Goal: Register for event/course

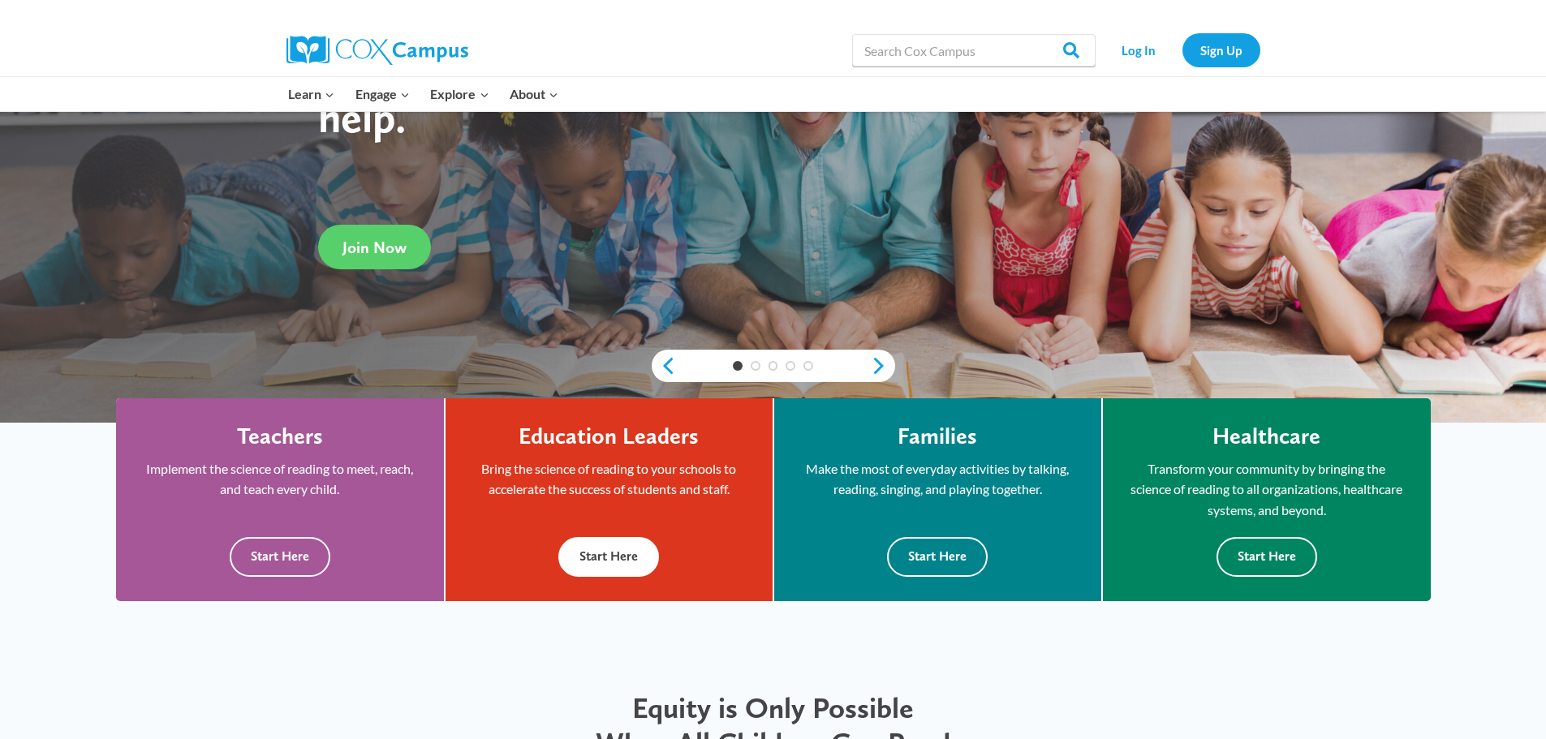
scroll to position [325, 0]
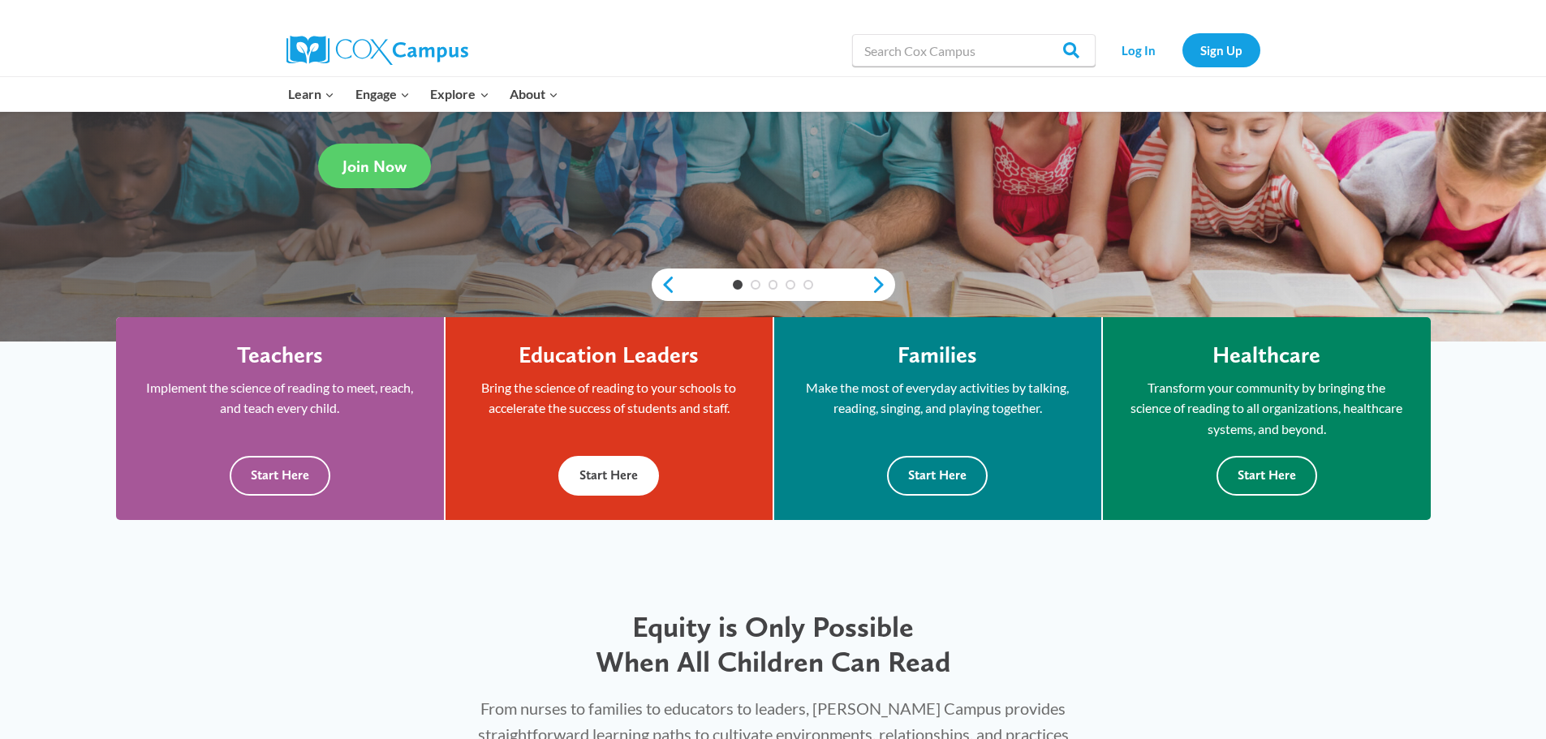
click at [546, 400] on p "Bring the science of reading to your schools to accelerate the success of stude…" at bounding box center [609, 397] width 278 height 41
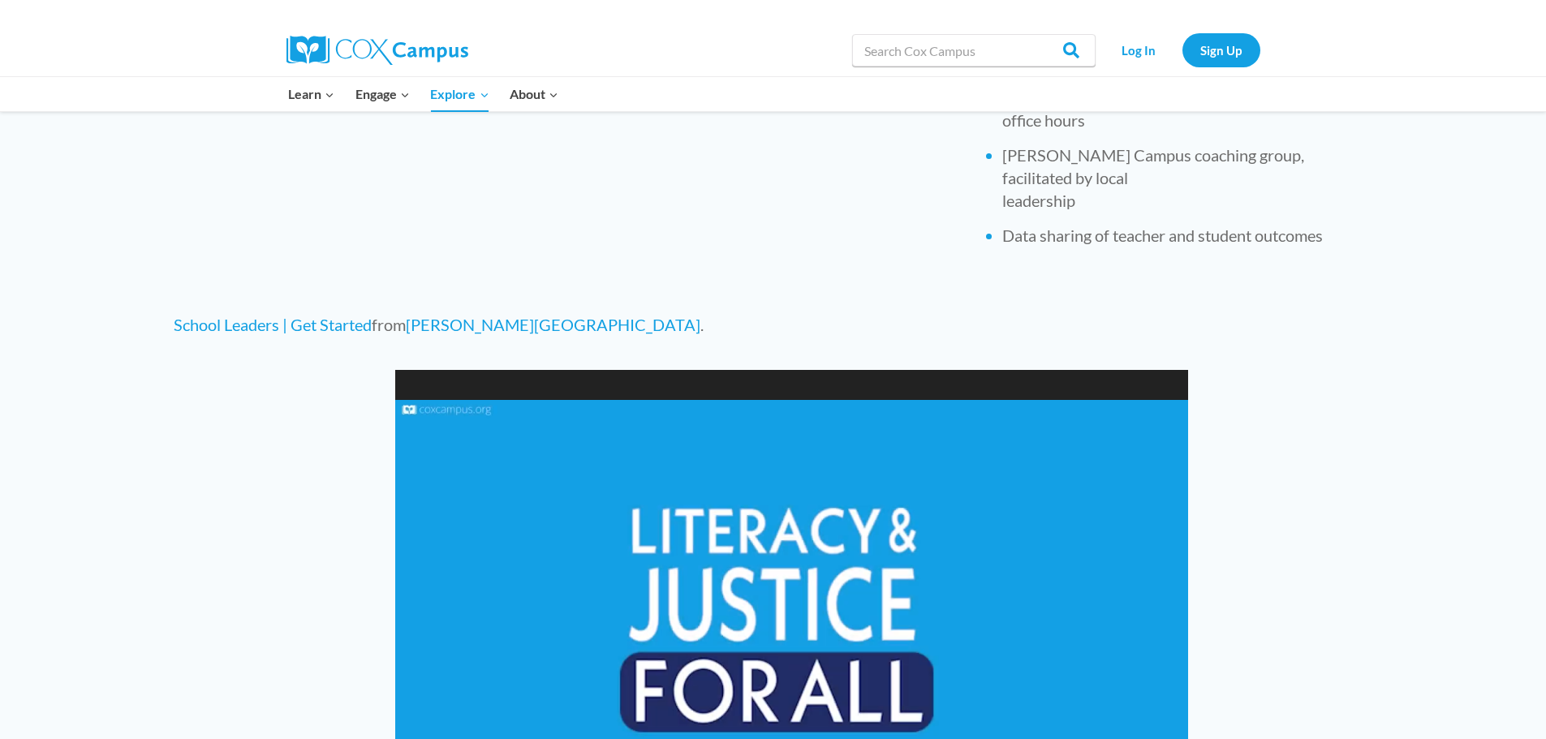
scroll to position [568, 0]
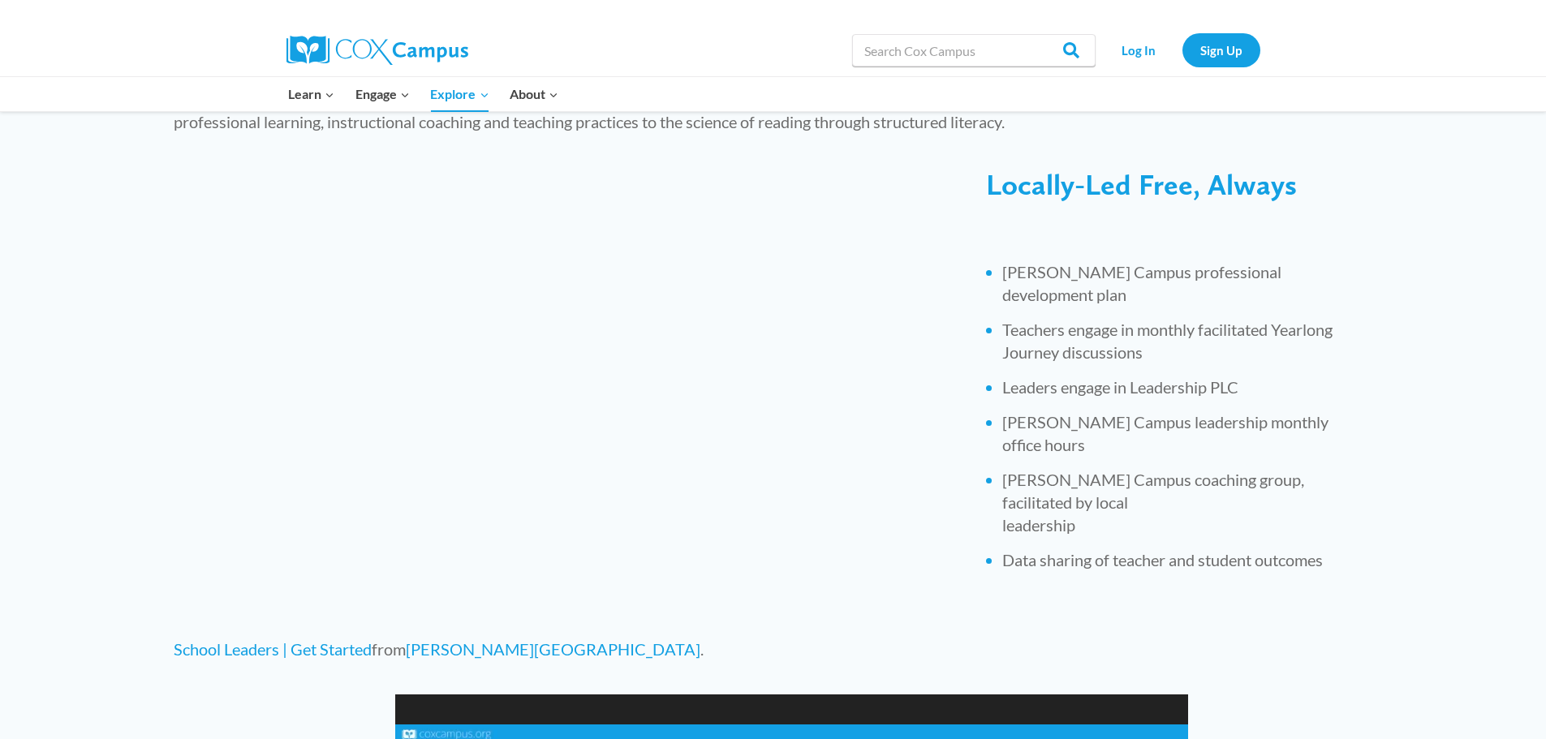
click at [328, 47] on img at bounding box center [377, 50] width 182 height 29
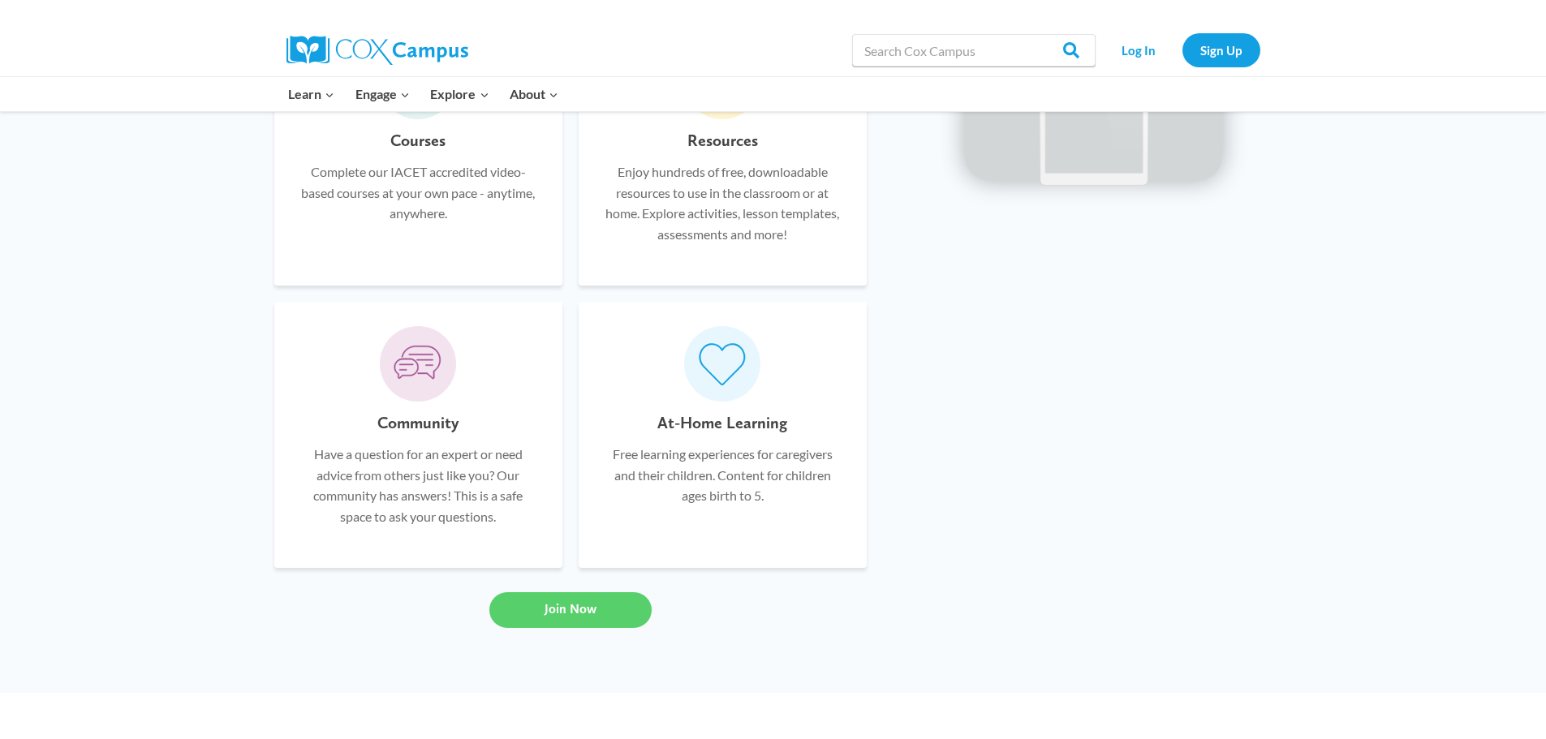
scroll to position [893, 0]
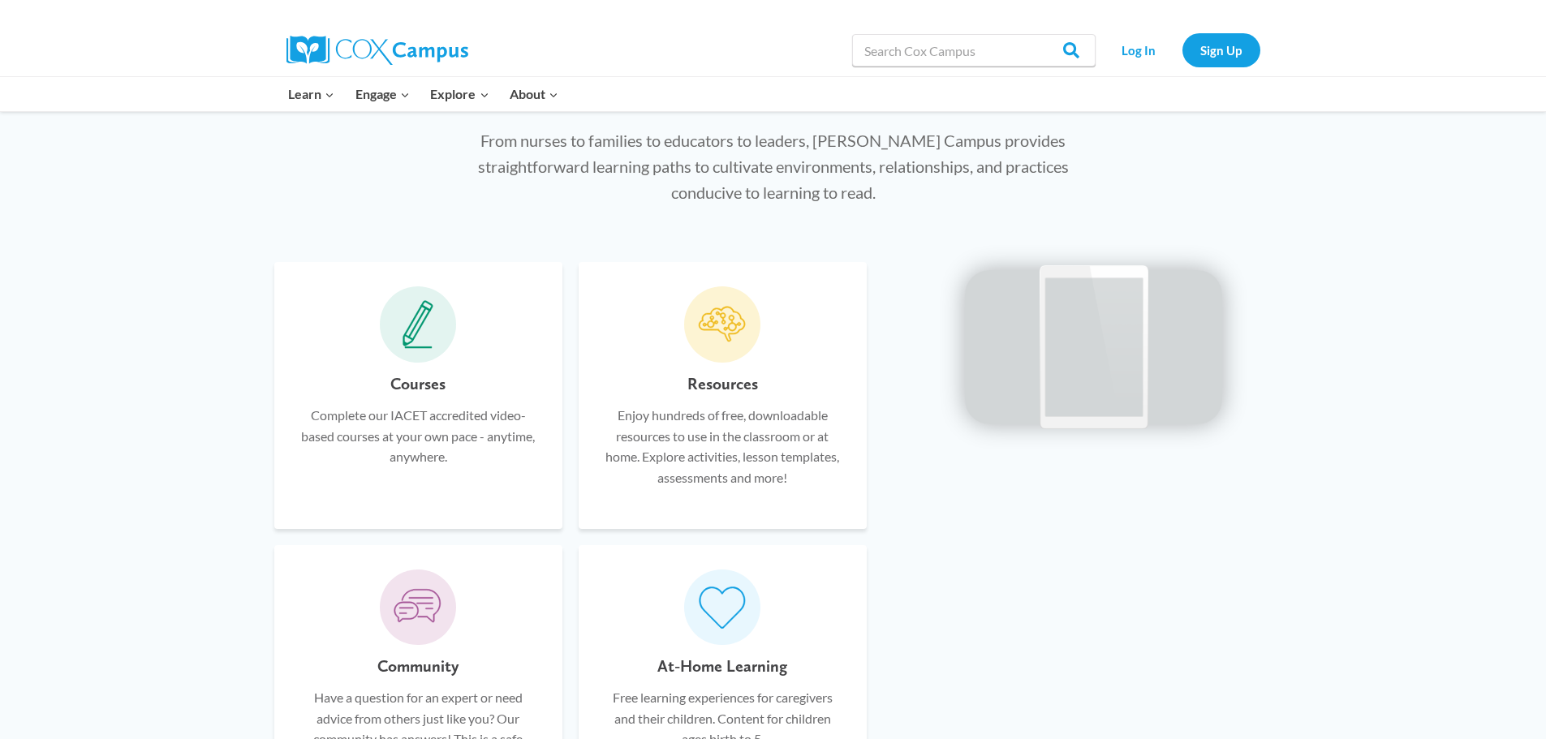
click at [420, 375] on h6 "Courses" at bounding box center [417, 384] width 55 height 26
click at [417, 337] on icon at bounding box center [418, 324] width 31 height 49
click at [416, 398] on div "Courses Complete our IACET accredited video-based courses at your own pace - an…" at bounding box center [418, 437] width 239 height 133
click at [420, 454] on p "Complete our IACET accredited video-based courses at your own pace - anytime, a…" at bounding box center [418, 436] width 239 height 62
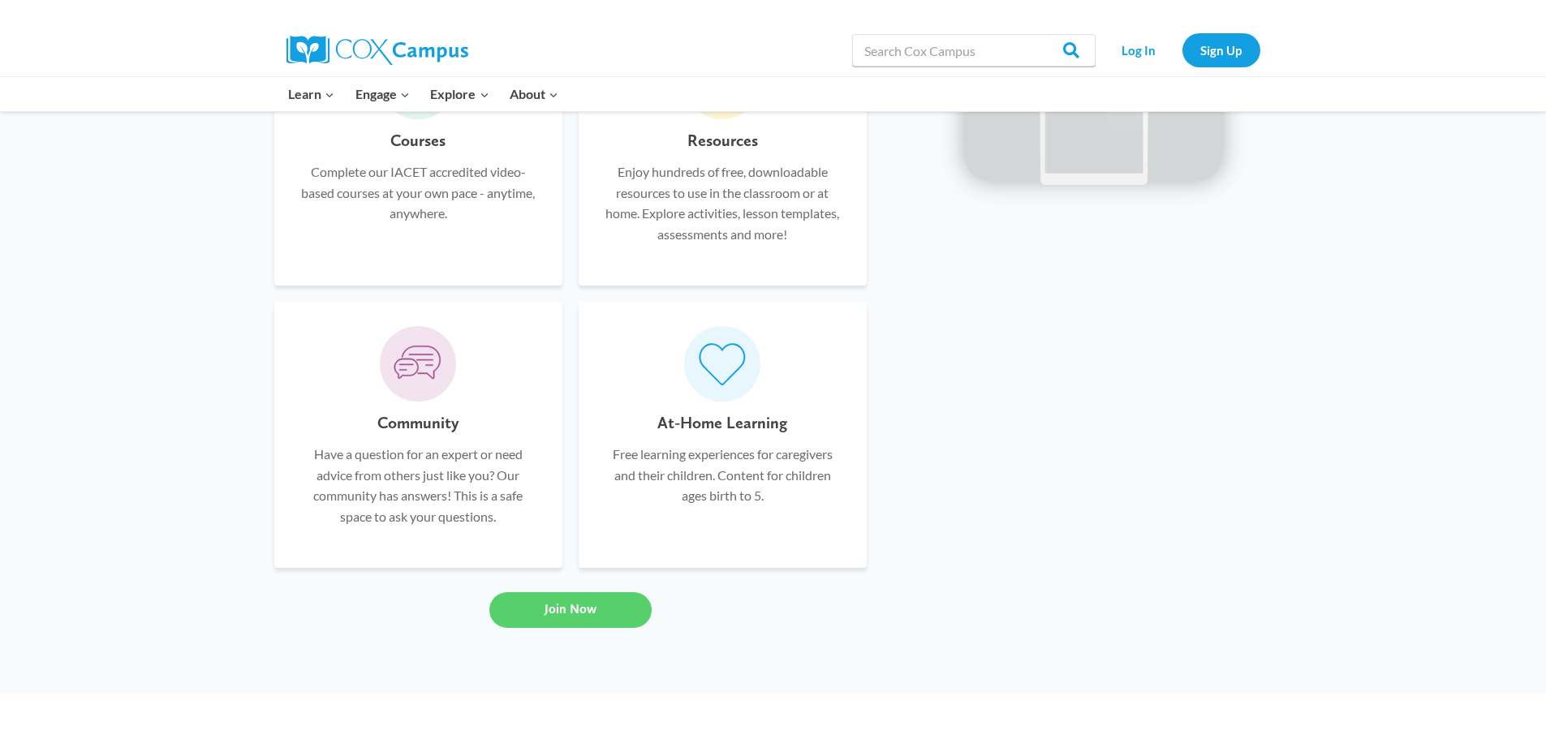
scroll to position [1217, 0]
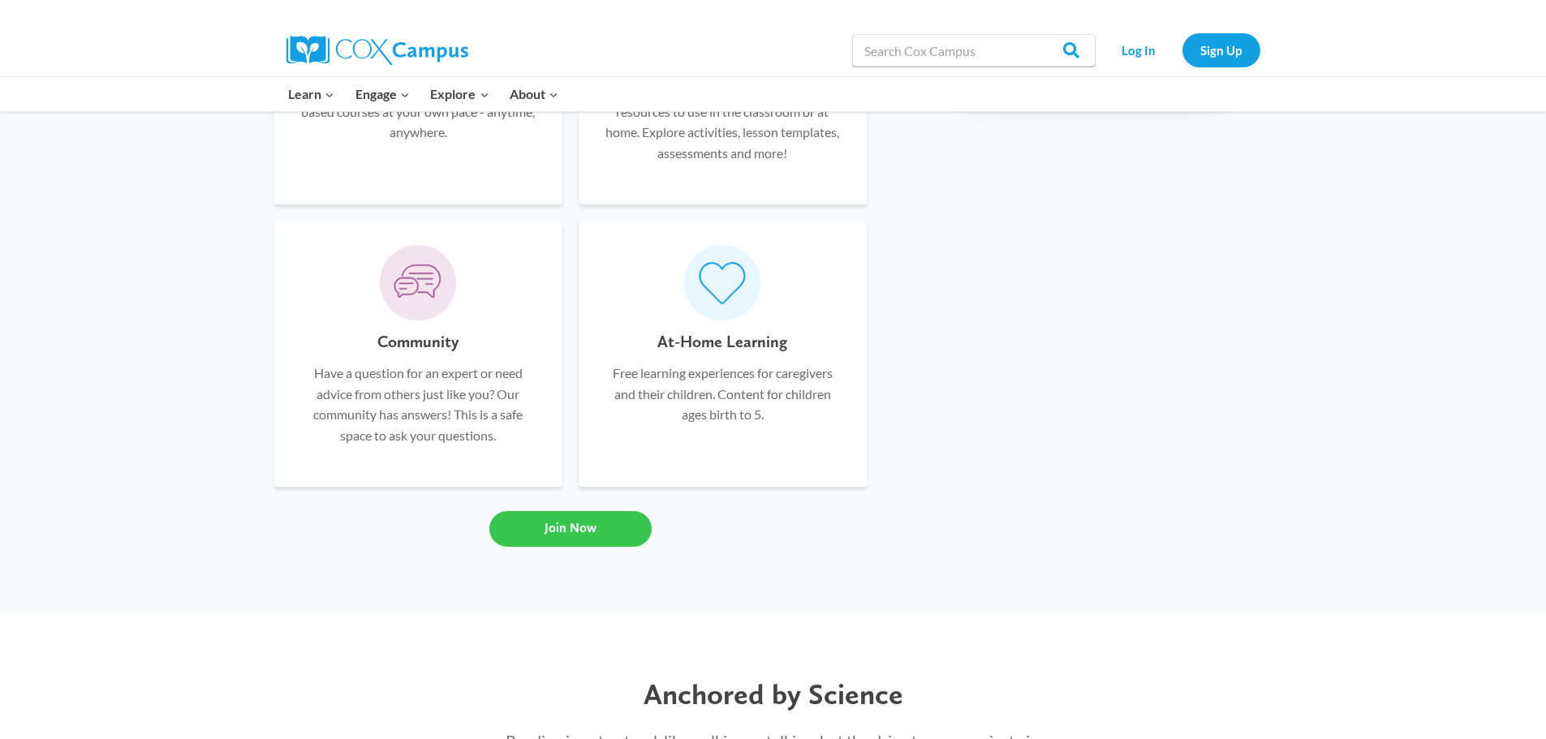
click at [585, 519] on link "Join Now" at bounding box center [570, 529] width 162 height 36
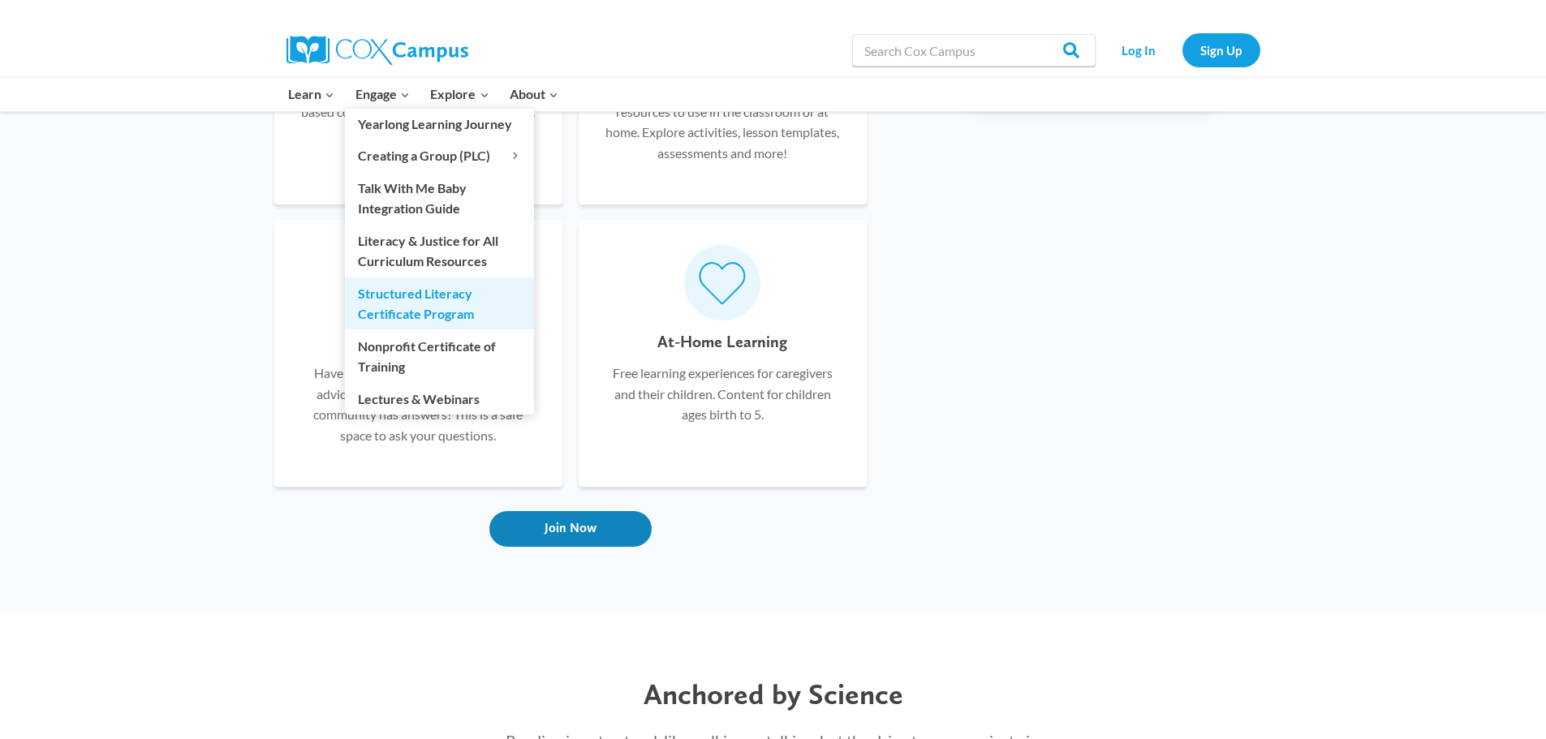
scroll to position [893, 0]
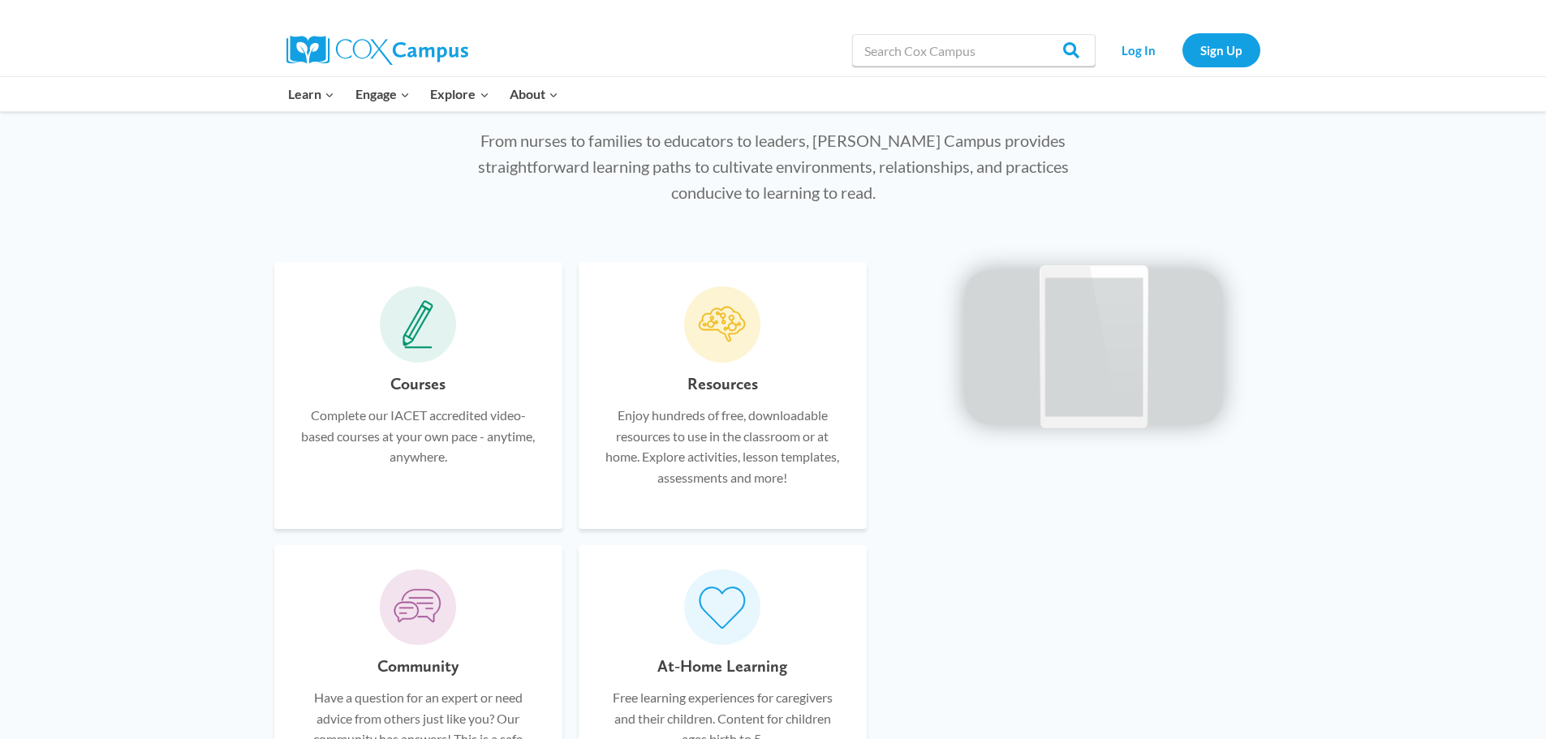
click at [412, 425] on p "Complete our IACET accredited video-based courses at your own pace - anytime, a…" at bounding box center [418, 436] width 239 height 62
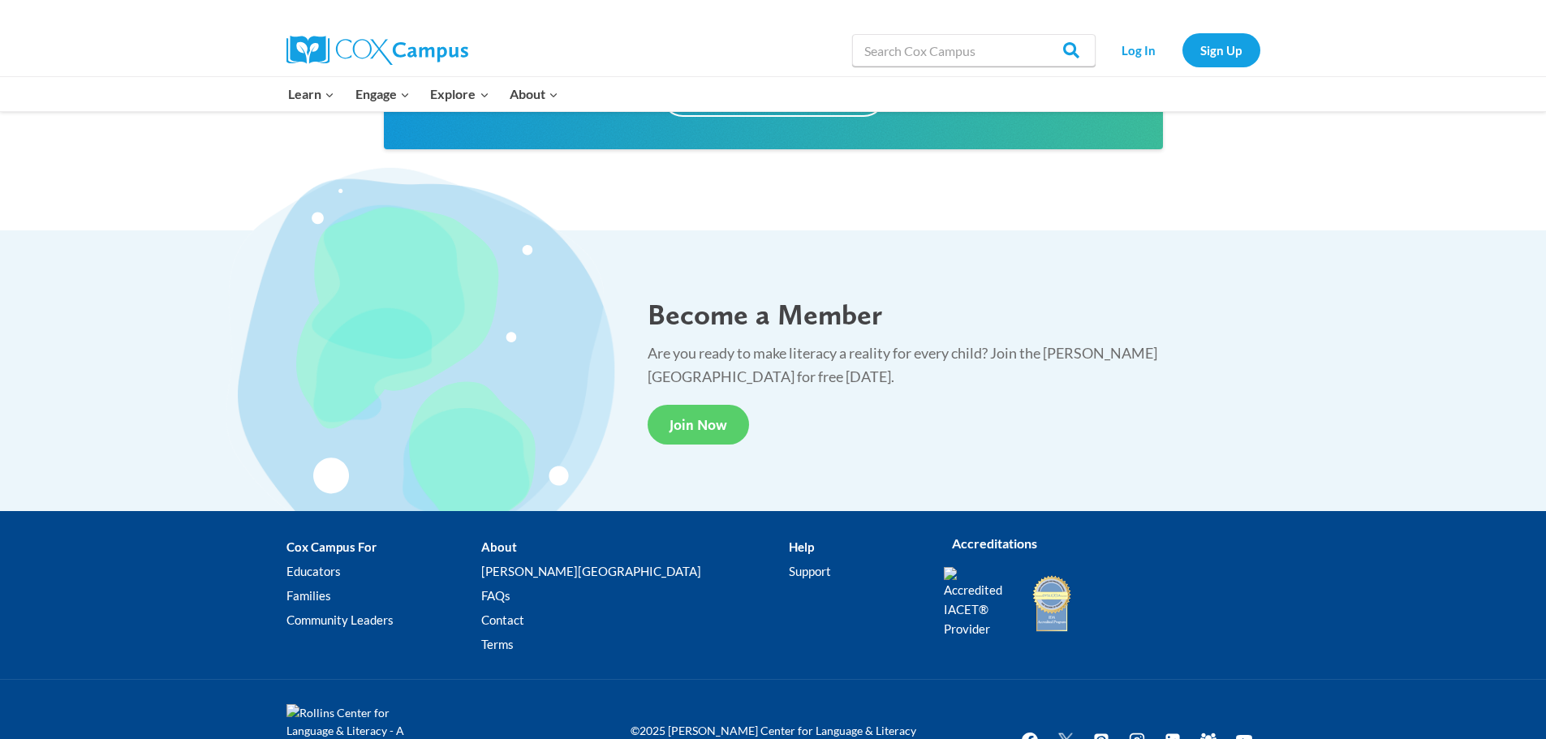
scroll to position [2516, 0]
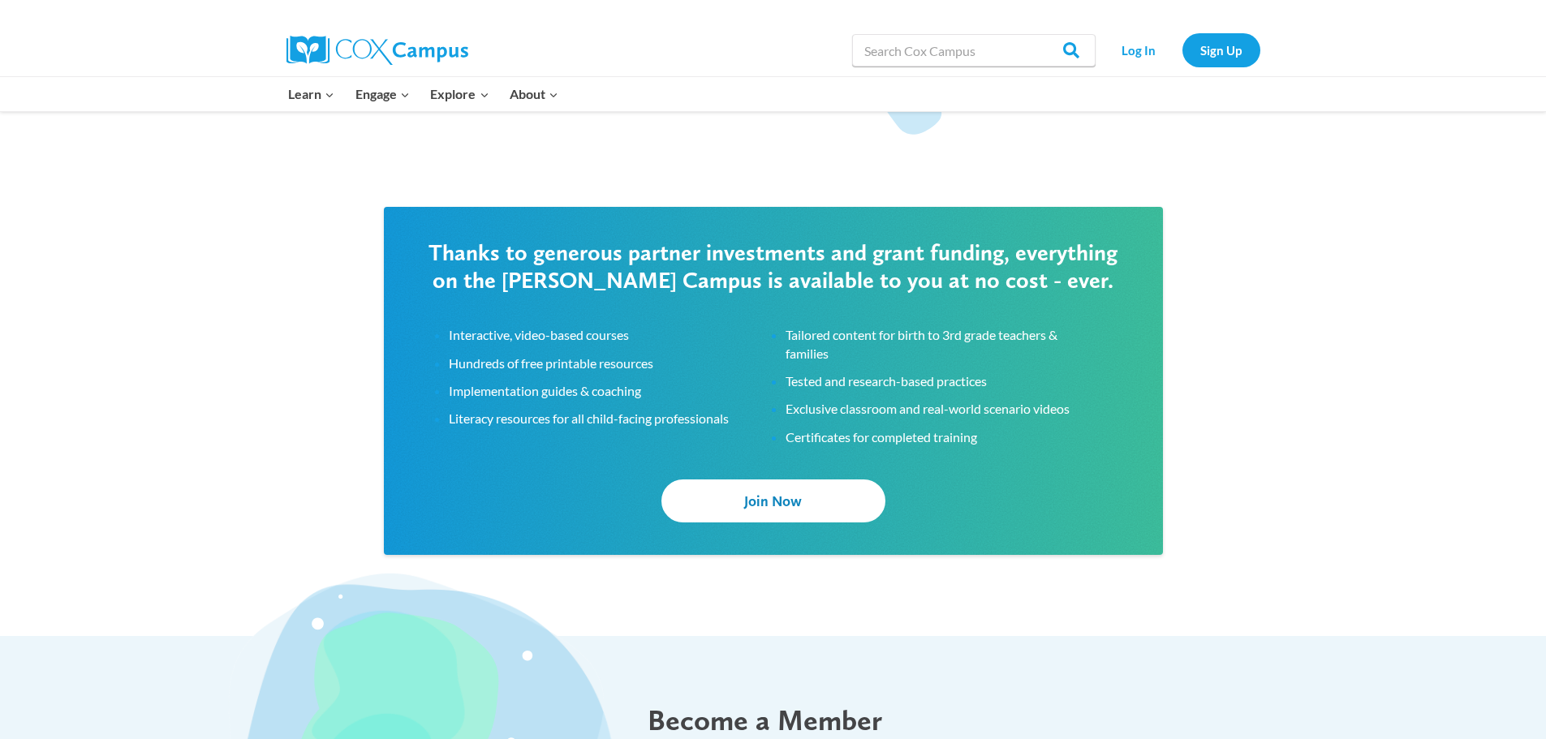
click at [767, 493] on span "Join Now" at bounding box center [773, 501] width 58 height 17
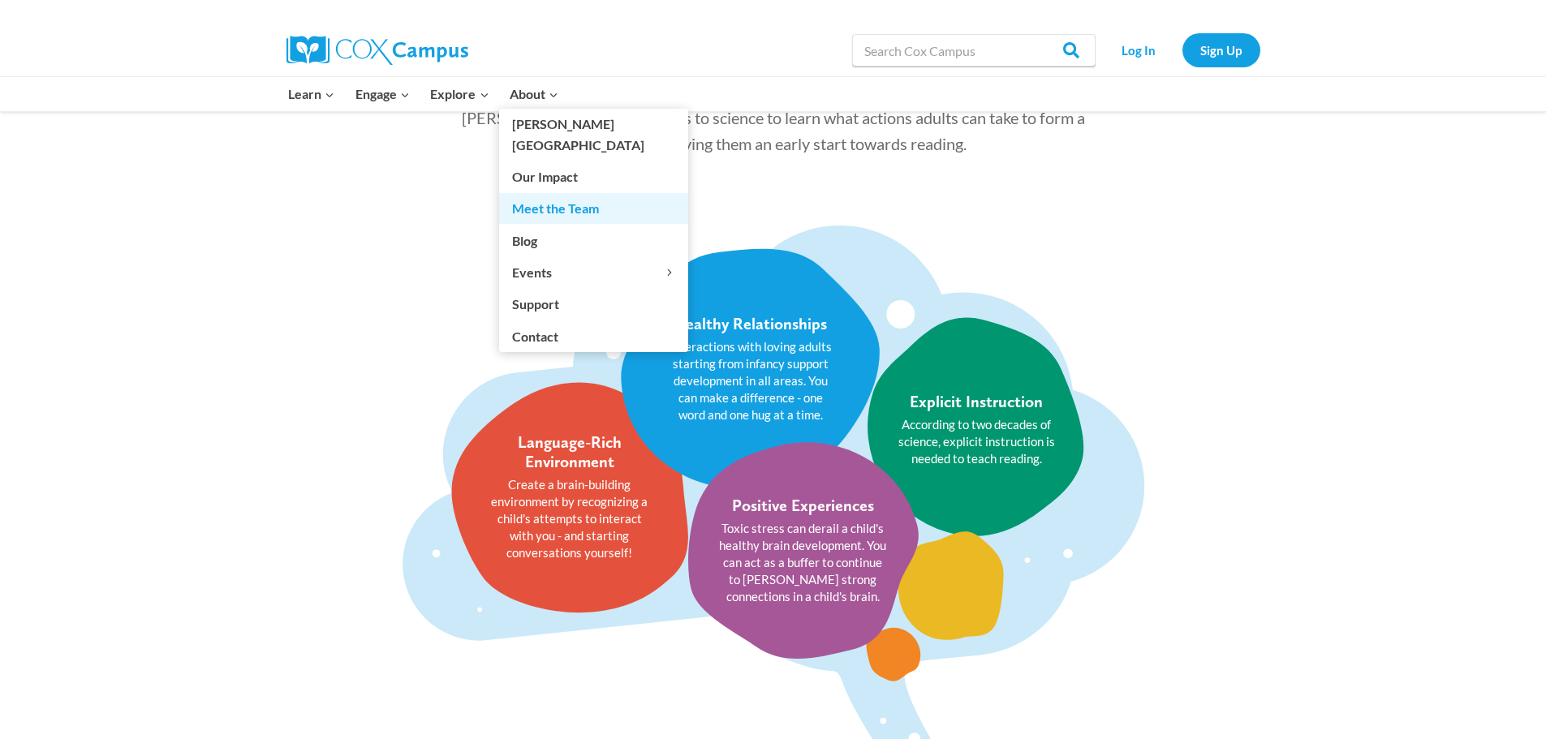
scroll to position [1461, 0]
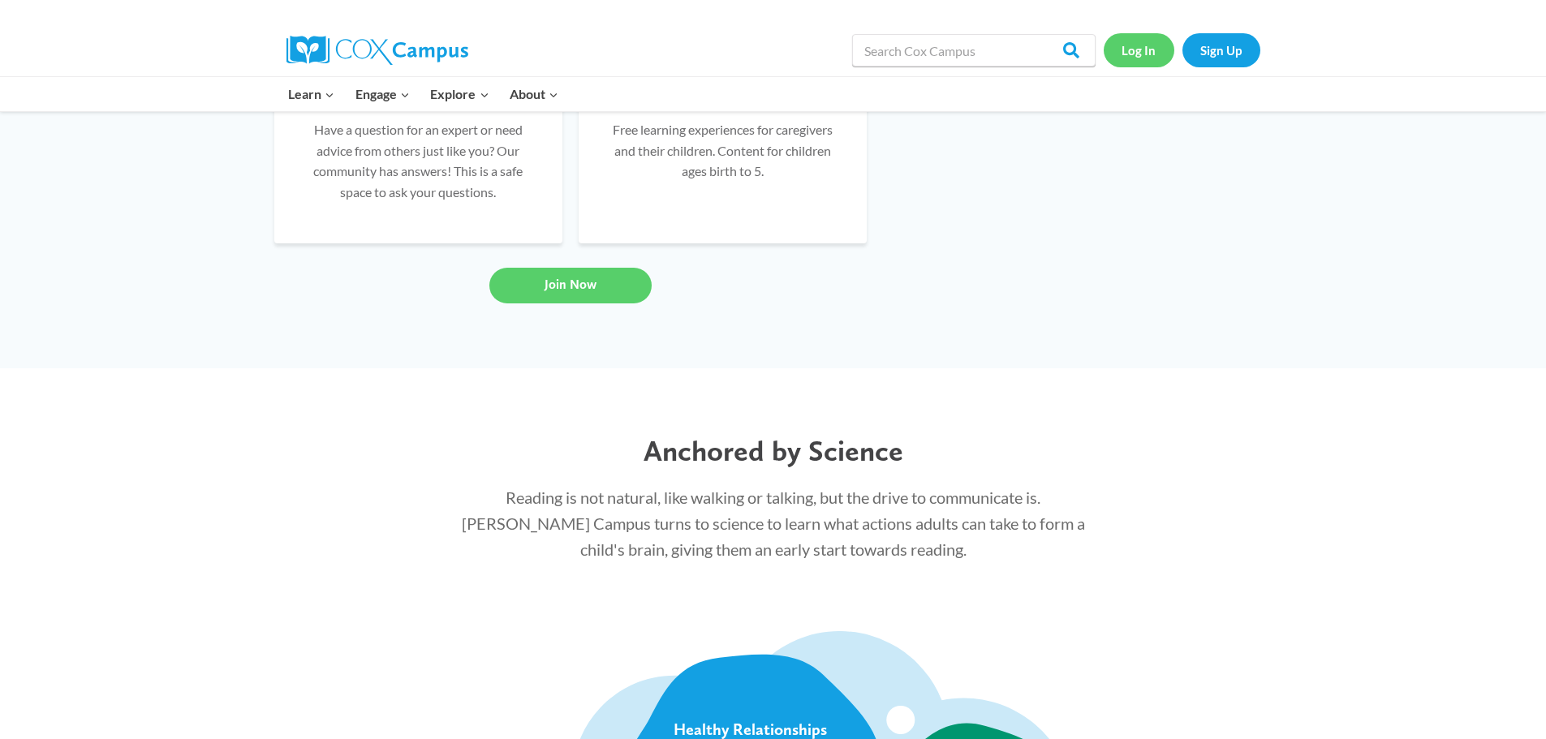
click at [1151, 53] on link "Log In" at bounding box center [1139, 49] width 71 height 33
